Goal: Task Accomplishment & Management: Complete application form

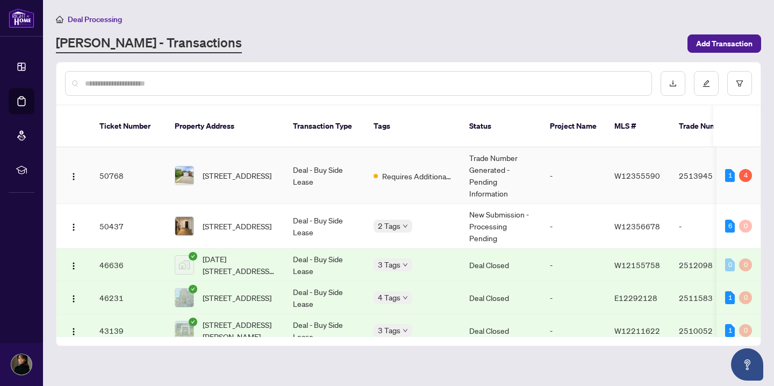
click at [359, 183] on td "Deal - Buy Side Lease" at bounding box center [324, 175] width 81 height 56
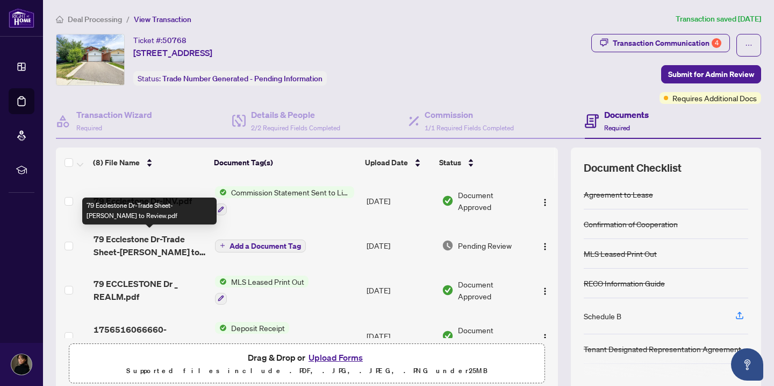
click at [172, 250] on span "79 Ecclestone Dr-Trade Sheet-[PERSON_NAME] to Review.pdf" at bounding box center [150, 245] width 113 height 26
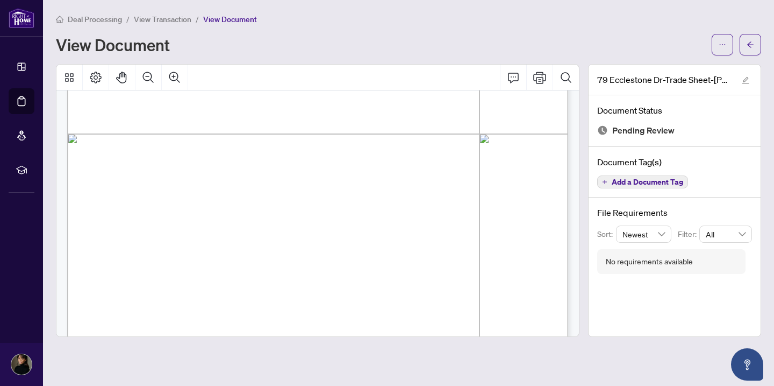
scroll to position [377, 0]
click at [726, 33] on div "Deal Processing / View Transaction / View Document View Document" at bounding box center [409, 34] width 706 height 42
click at [725, 42] on icon "ellipsis" at bounding box center [723, 45] width 8 height 8
click at [673, 68] on span "Download" at bounding box center [684, 68] width 82 height 12
click at [744, 48] on button "button" at bounding box center [751, 45] width 22 height 22
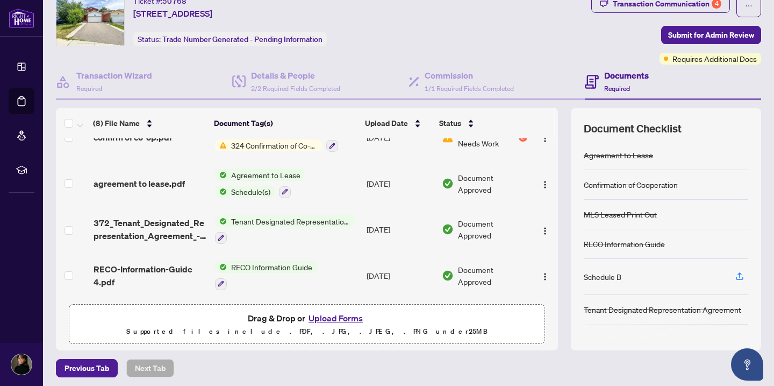
scroll to position [40, 0]
click at [333, 315] on button "Upload Forms" at bounding box center [335, 317] width 61 height 14
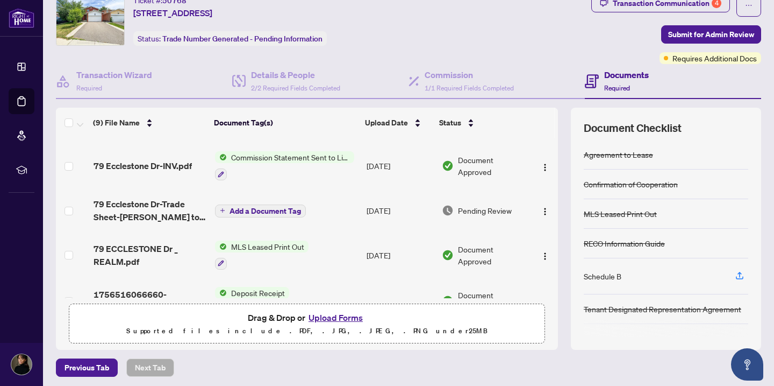
scroll to position [0, 0]
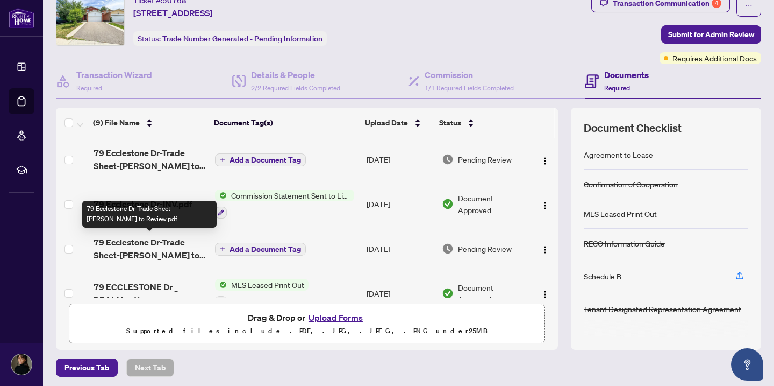
click at [167, 248] on span "79 Ecclestone Dr-Trade Sheet-[PERSON_NAME] to Review.pdf" at bounding box center [150, 249] width 113 height 26
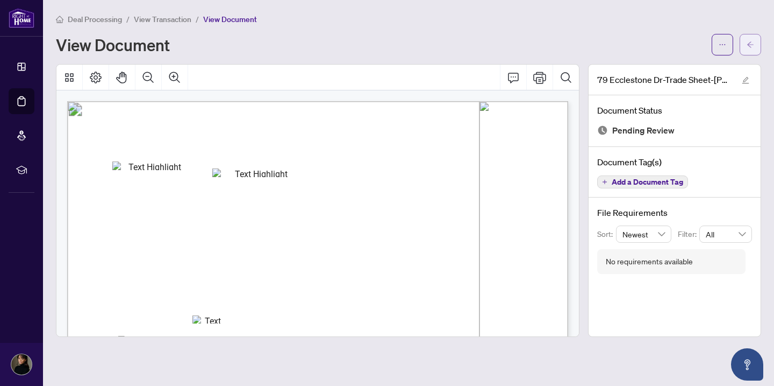
click at [753, 48] on span "button" at bounding box center [751, 44] width 8 height 17
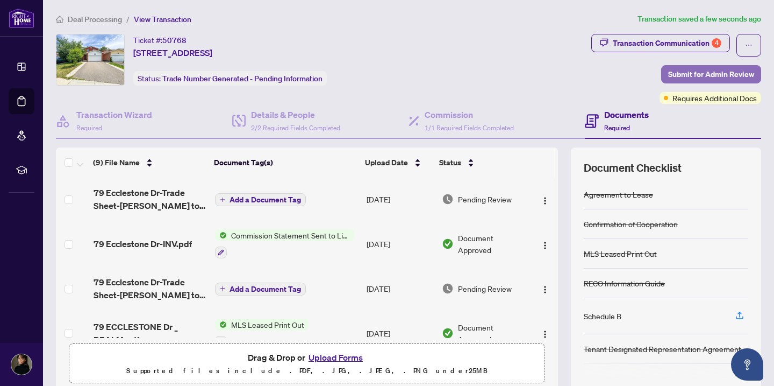
click at [680, 72] on span "Submit for Admin Review" at bounding box center [711, 74] width 86 height 17
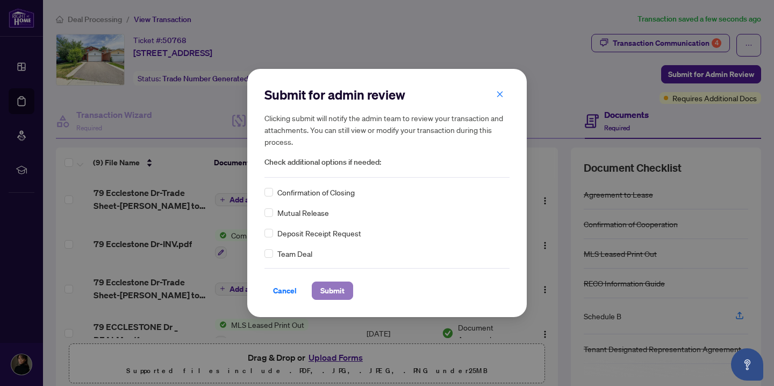
click at [337, 294] on span "Submit" at bounding box center [332, 290] width 24 height 17
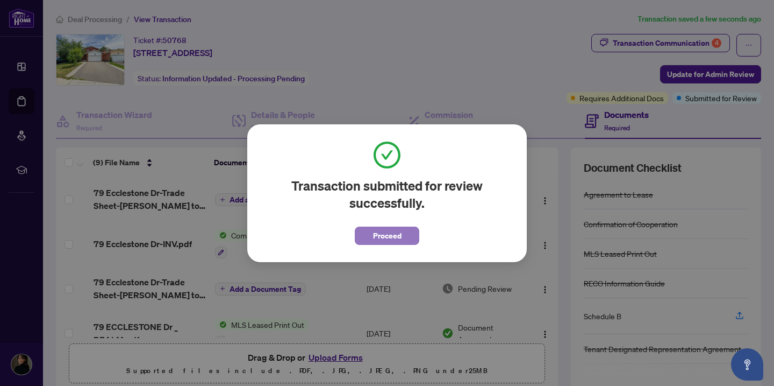
click at [368, 236] on button "Proceed" at bounding box center [387, 235] width 65 height 18
